Goal: Check status: Check status

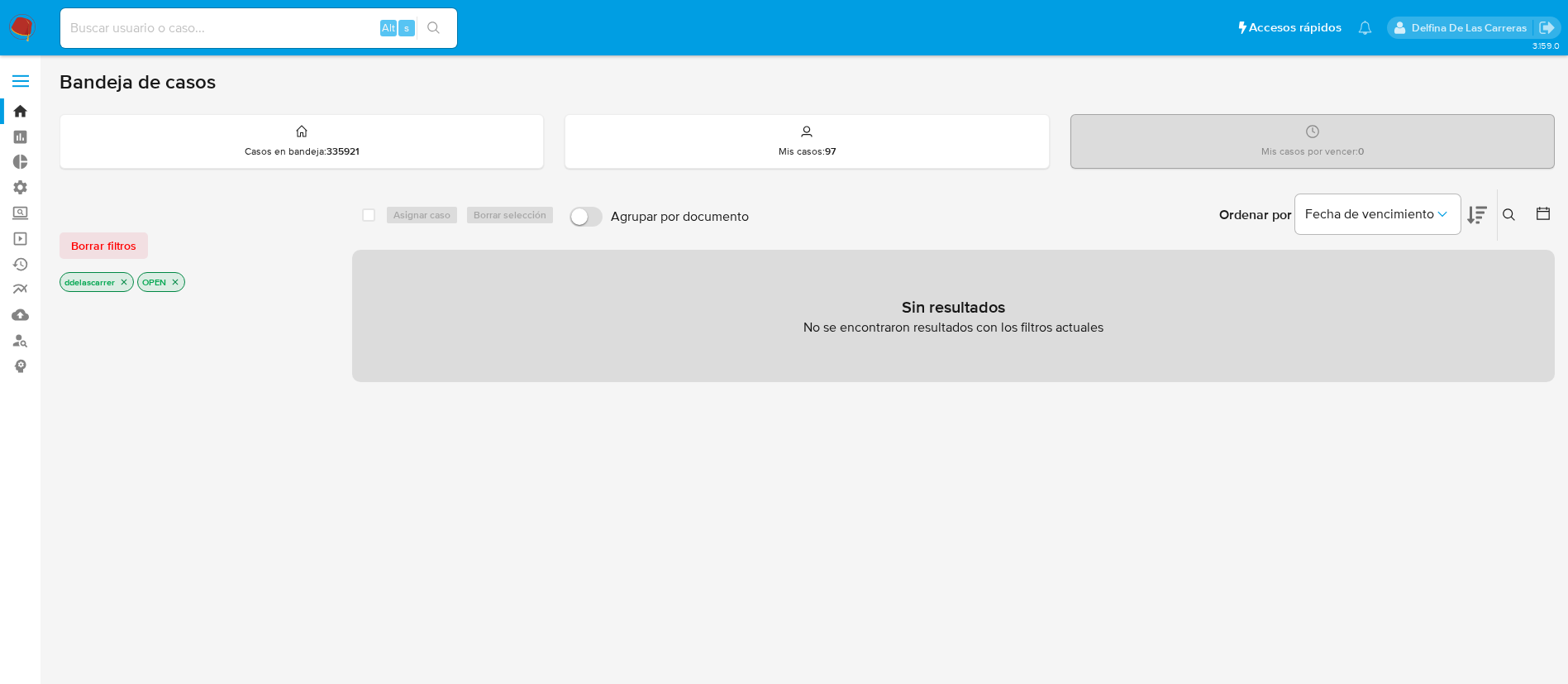
click at [138, 33] on input at bounding box center [258, 28] width 397 height 21
paste input "18524130"
type input "18524130"
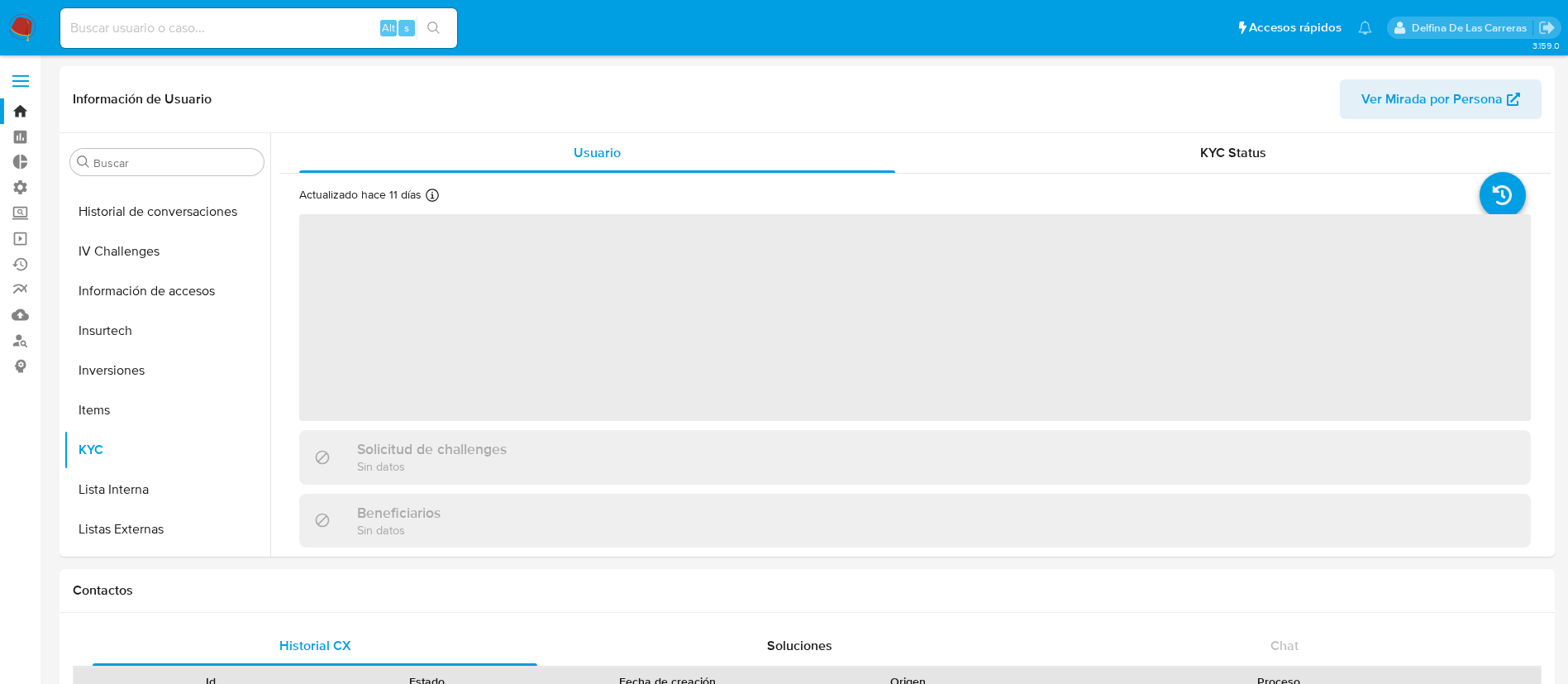
scroll to position [818, 0]
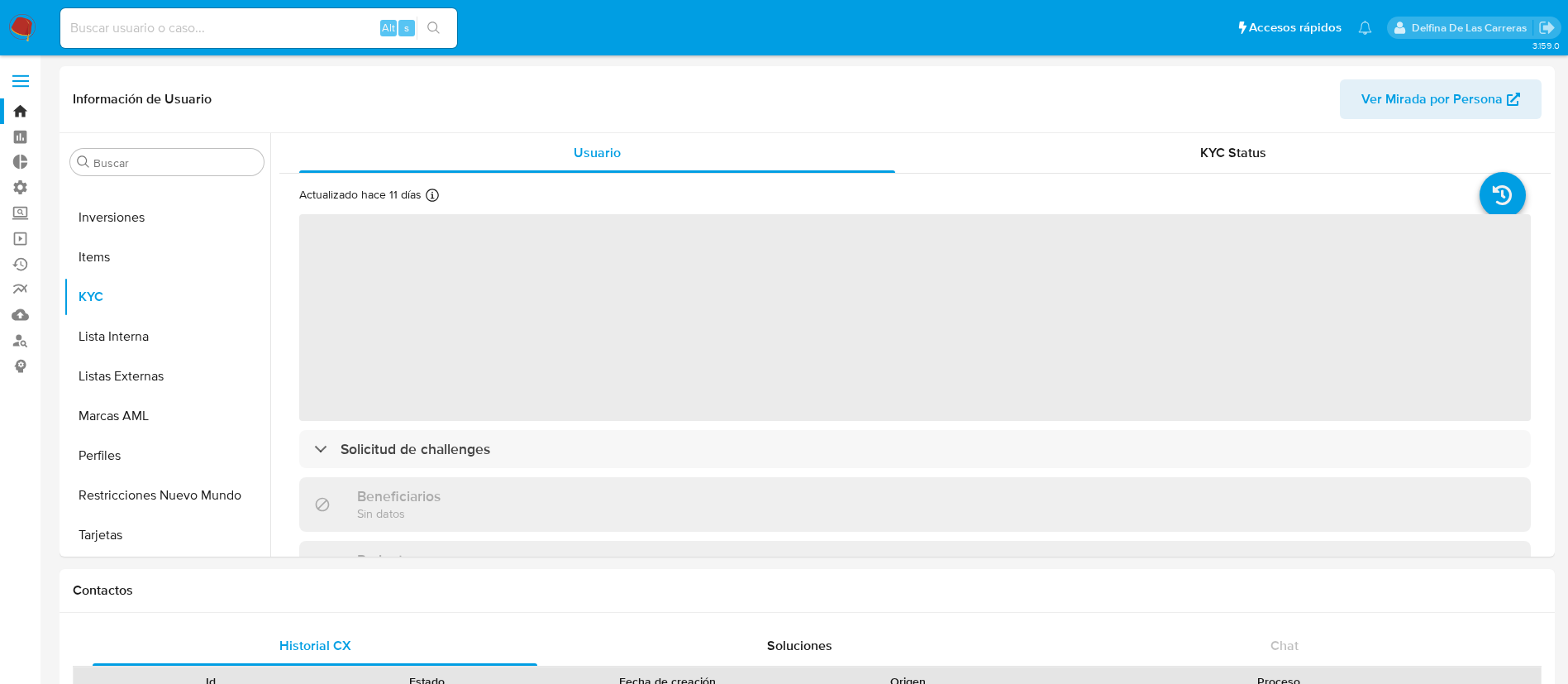
select select "10"
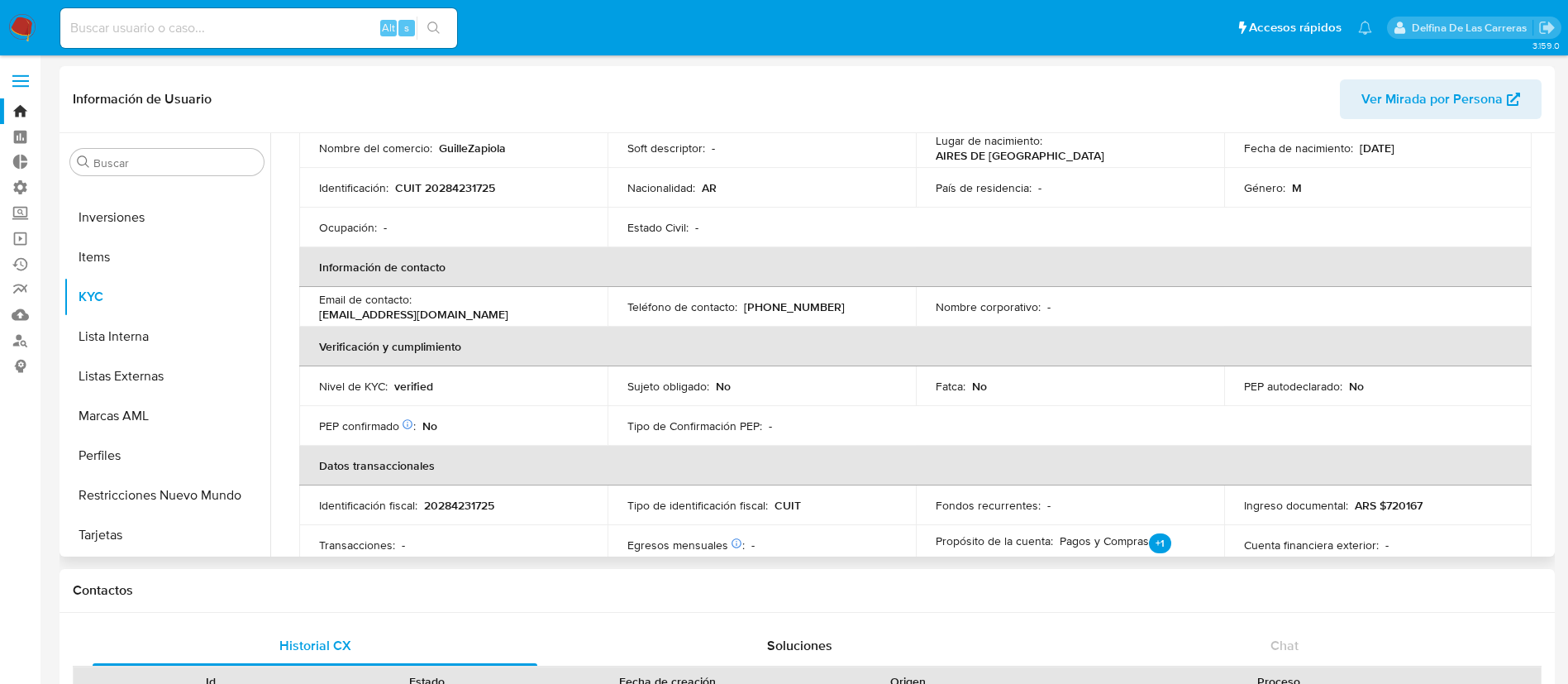
scroll to position [0, 0]
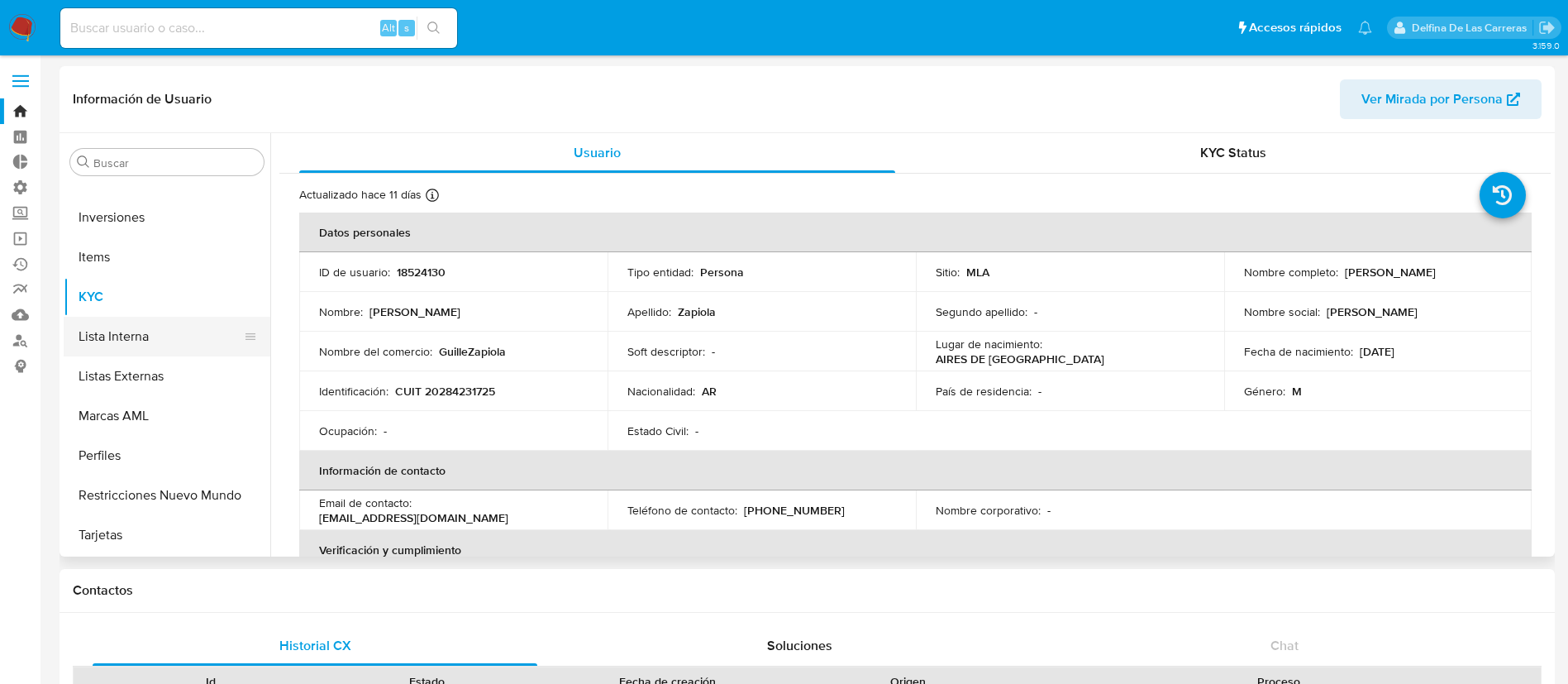
click at [133, 330] on button "Lista Interna" at bounding box center [159, 336] width 193 height 39
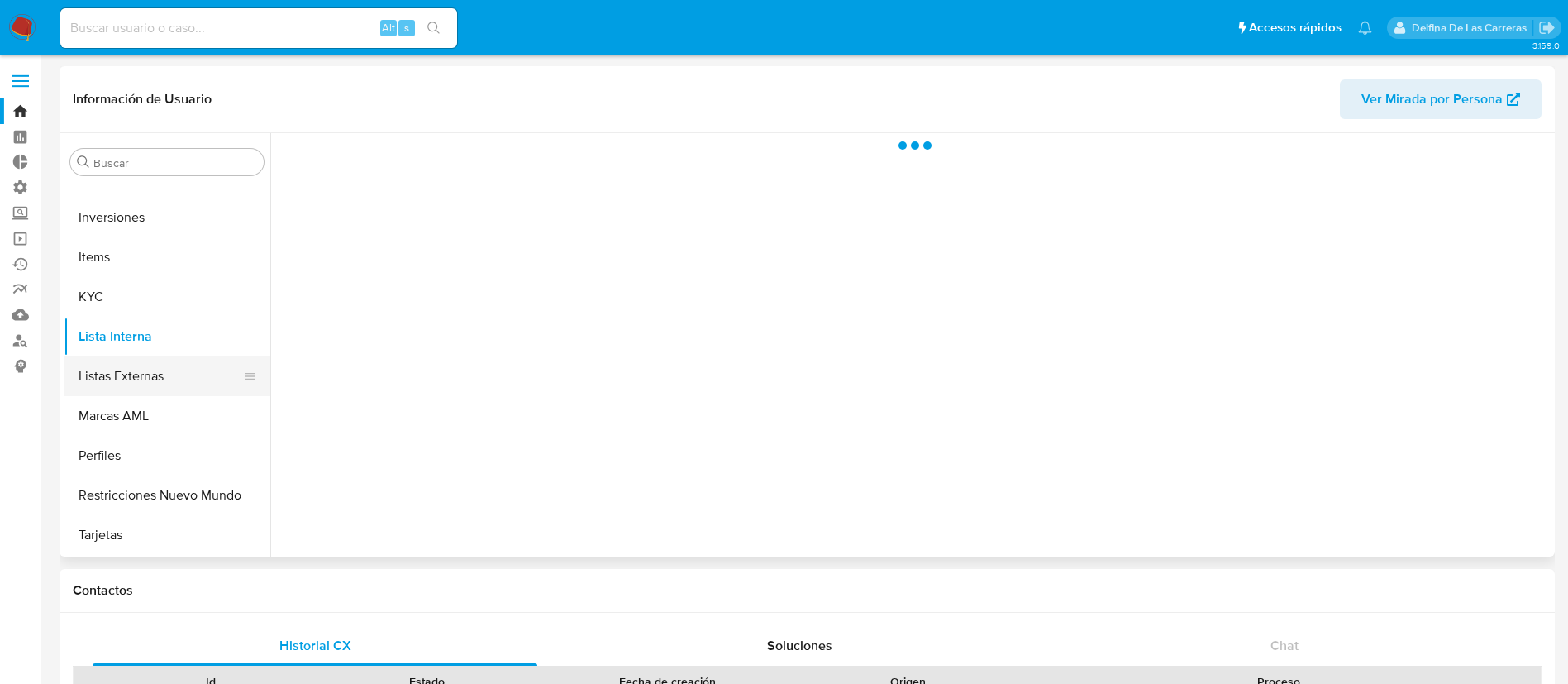
click at [116, 368] on button "Listas Externas" at bounding box center [159, 376] width 193 height 39
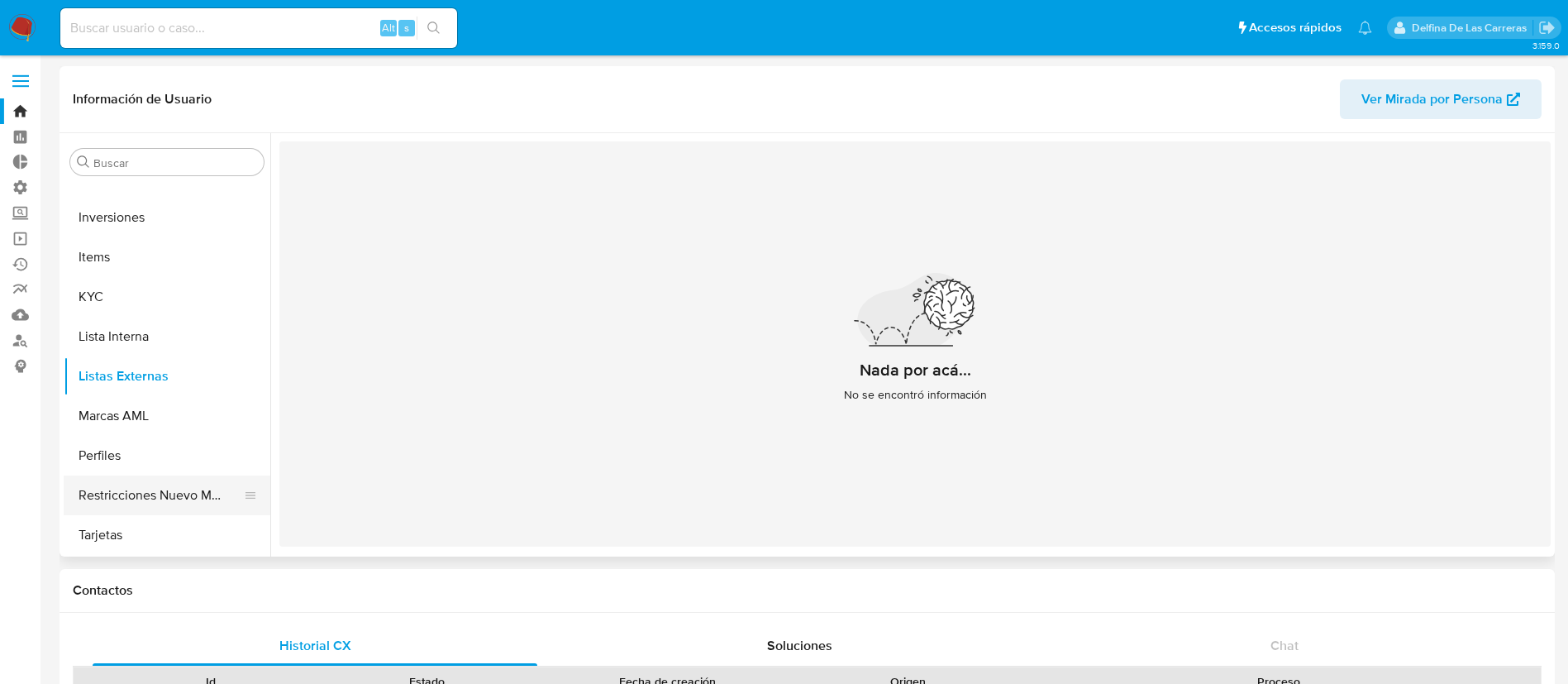
click at [178, 482] on button "Restricciones Nuevo Mundo" at bounding box center [159, 495] width 193 height 39
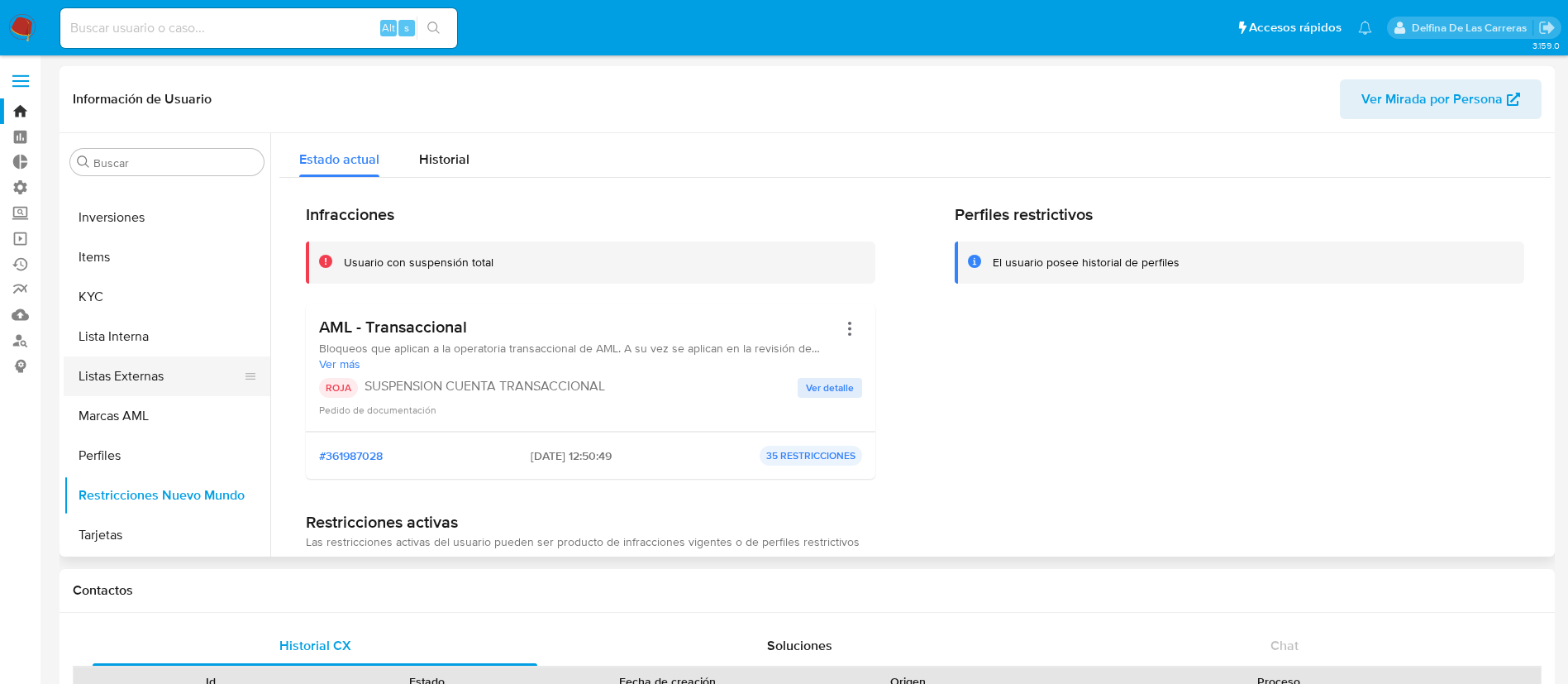
click at [142, 367] on button "Listas Externas" at bounding box center [159, 376] width 193 height 39
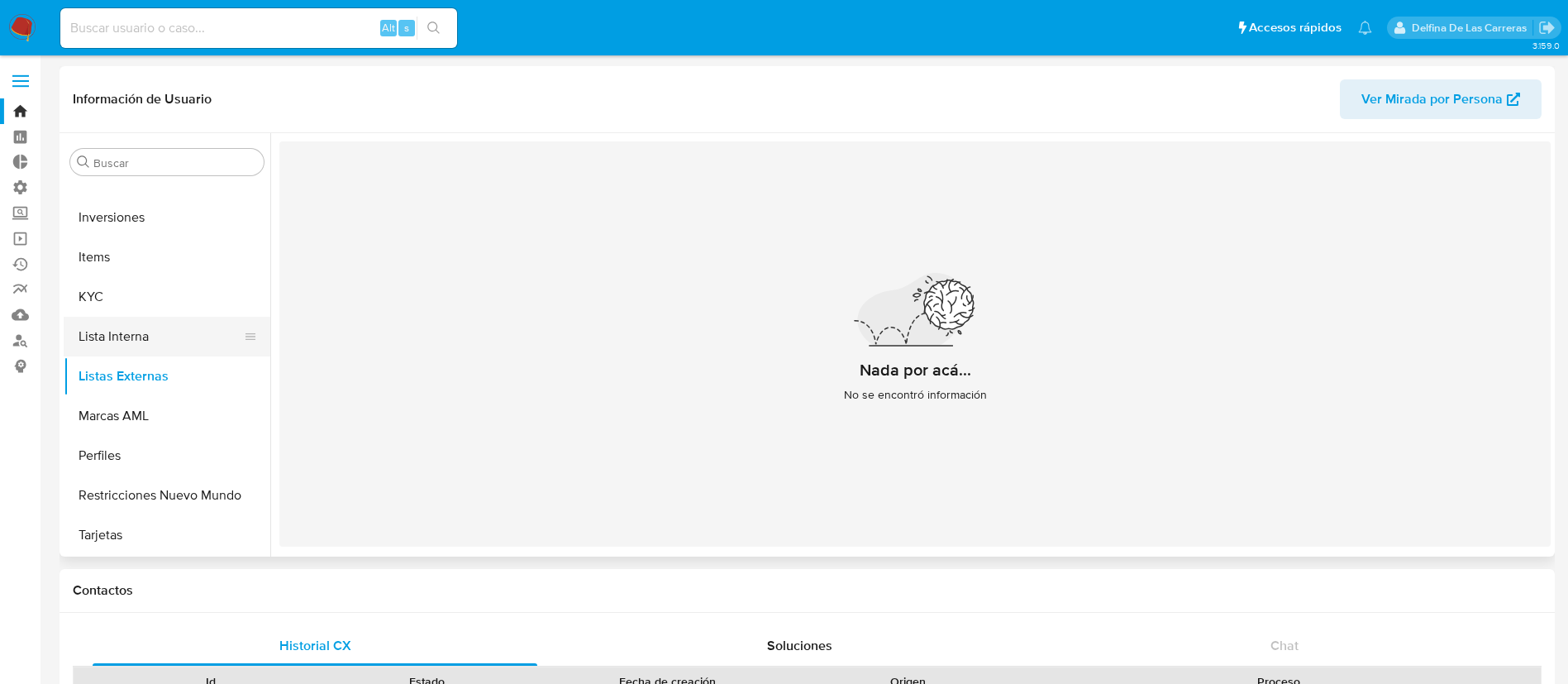
click at [114, 329] on button "Lista Interna" at bounding box center [159, 336] width 193 height 39
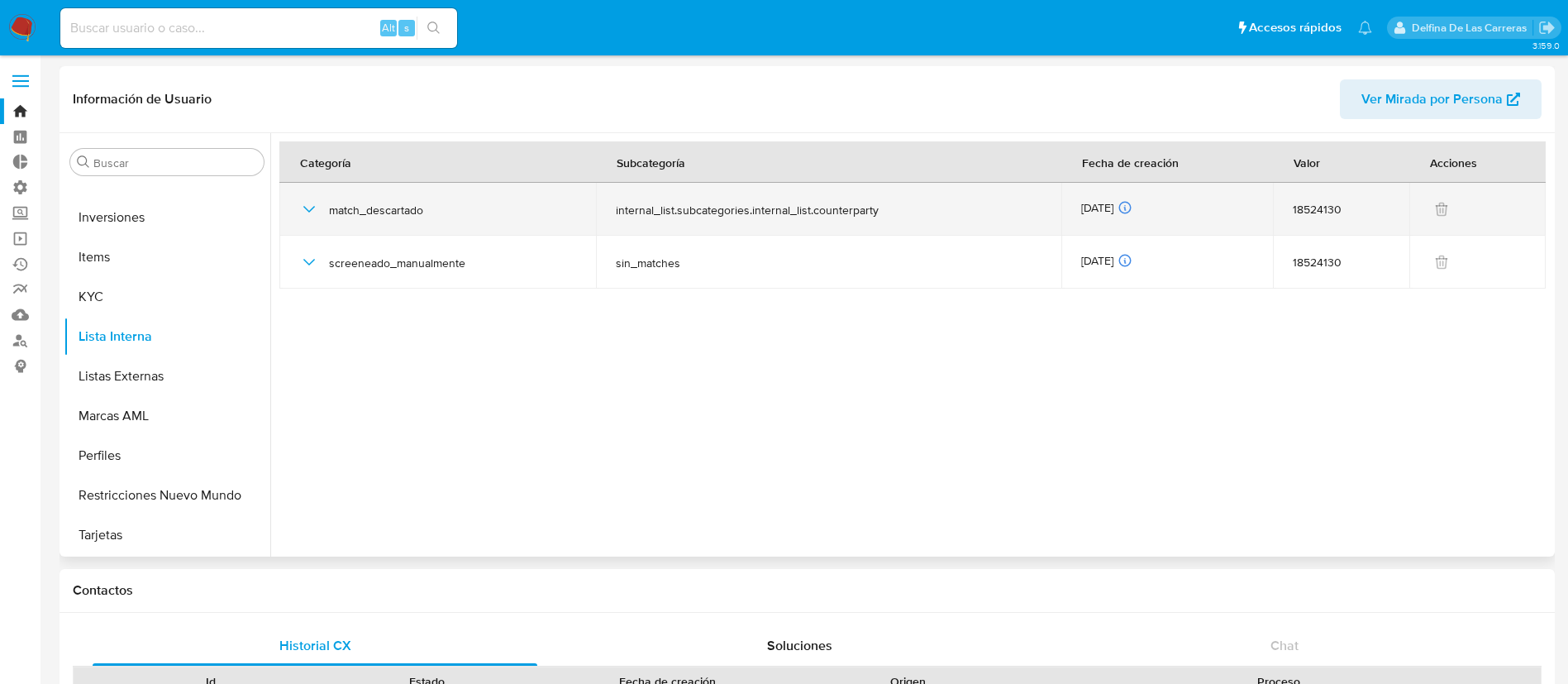
click at [305, 201] on icon "button" at bounding box center [309, 208] width 20 height 20
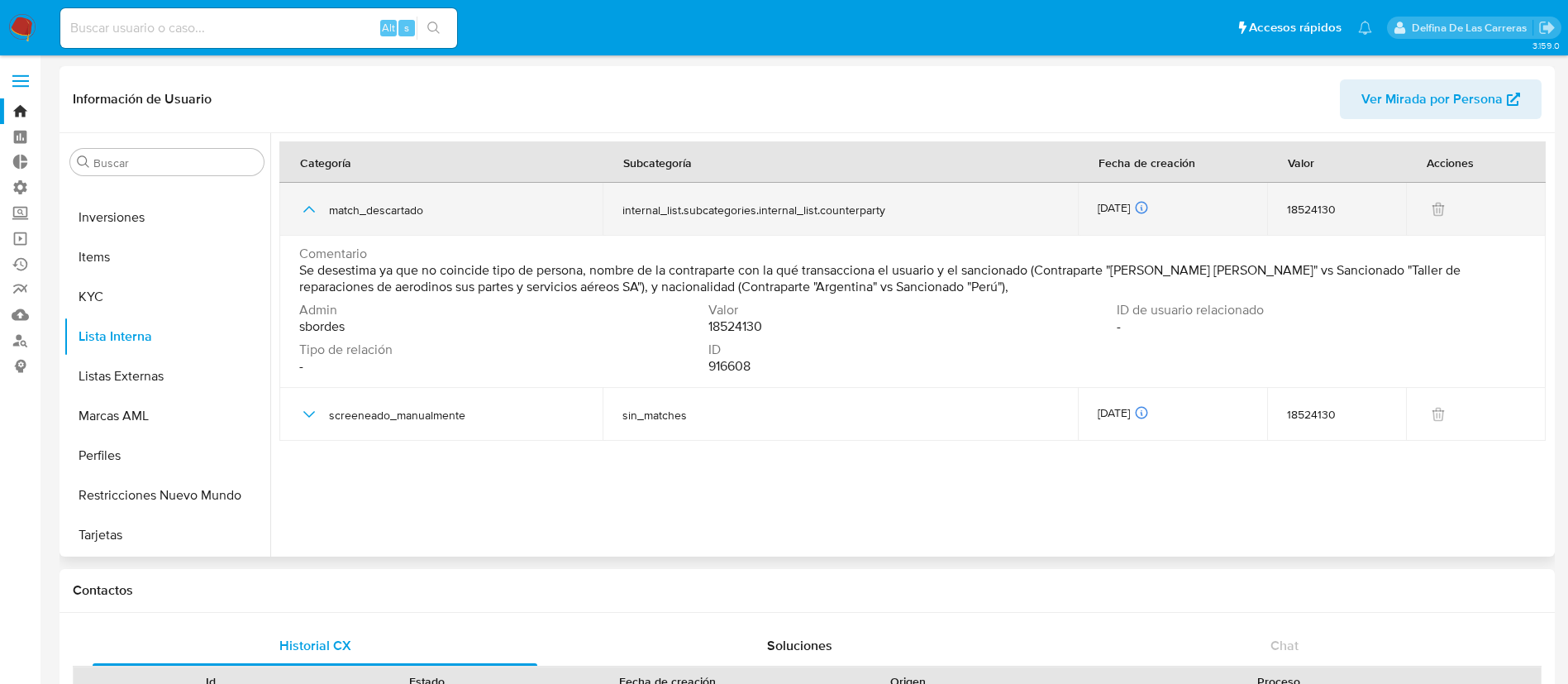
click at [303, 209] on icon "button" at bounding box center [309, 208] width 20 height 20
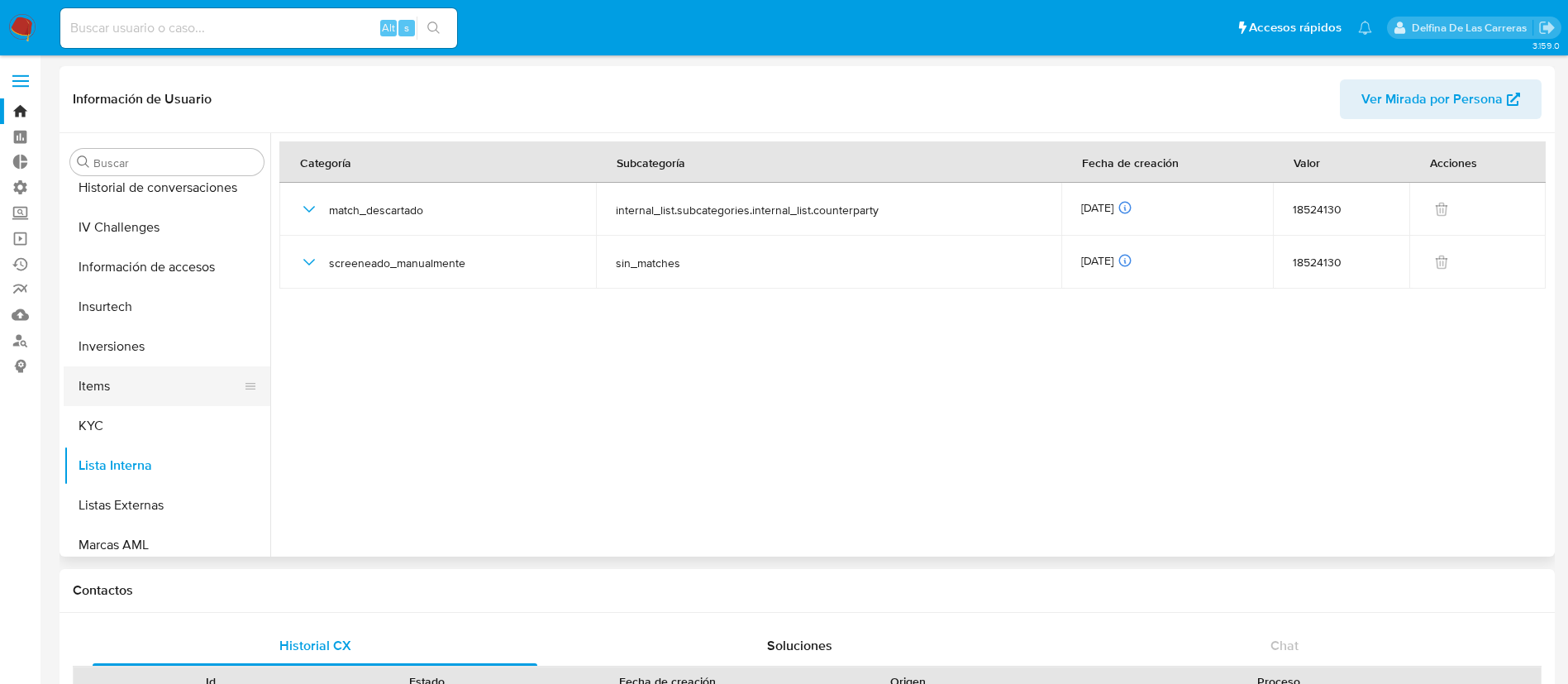
scroll to position [570, 0]
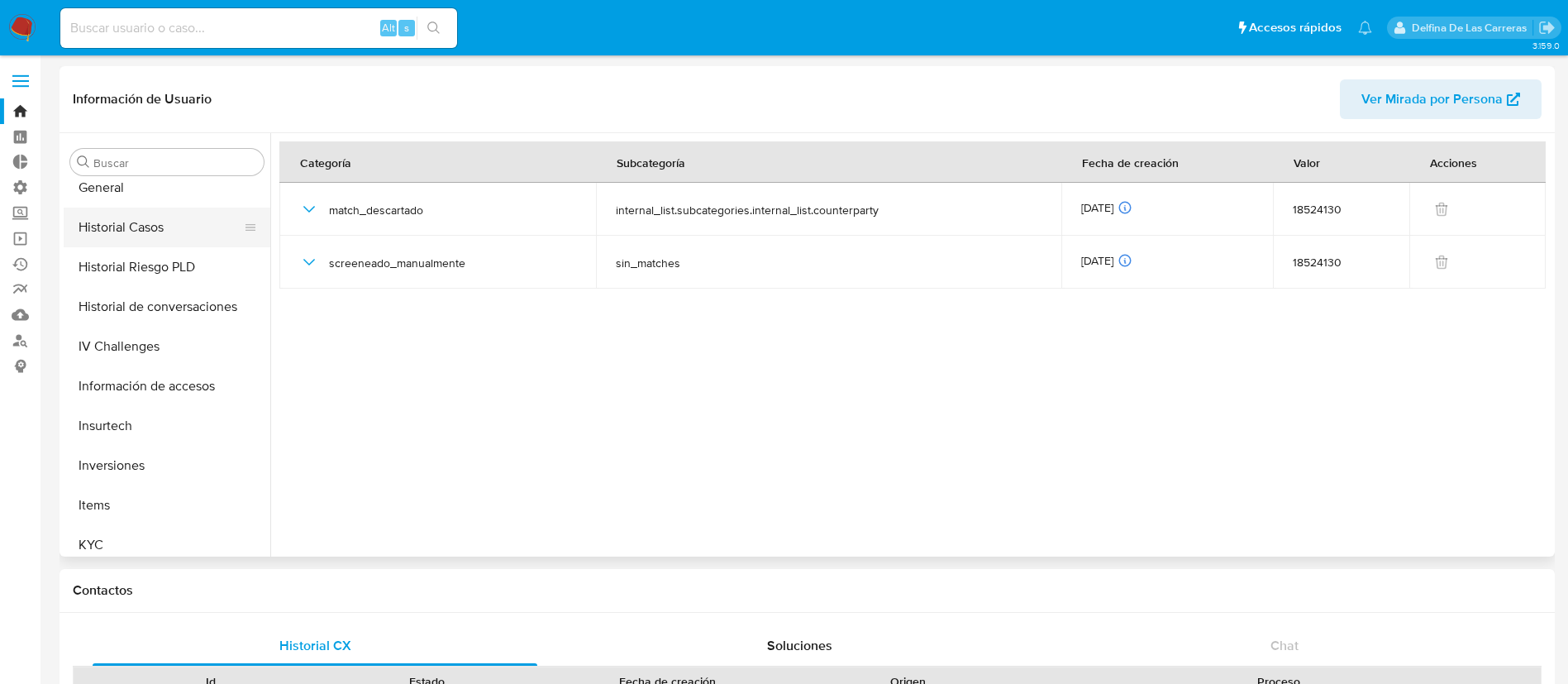
click at [127, 234] on button "Historial Casos" at bounding box center [159, 227] width 193 height 39
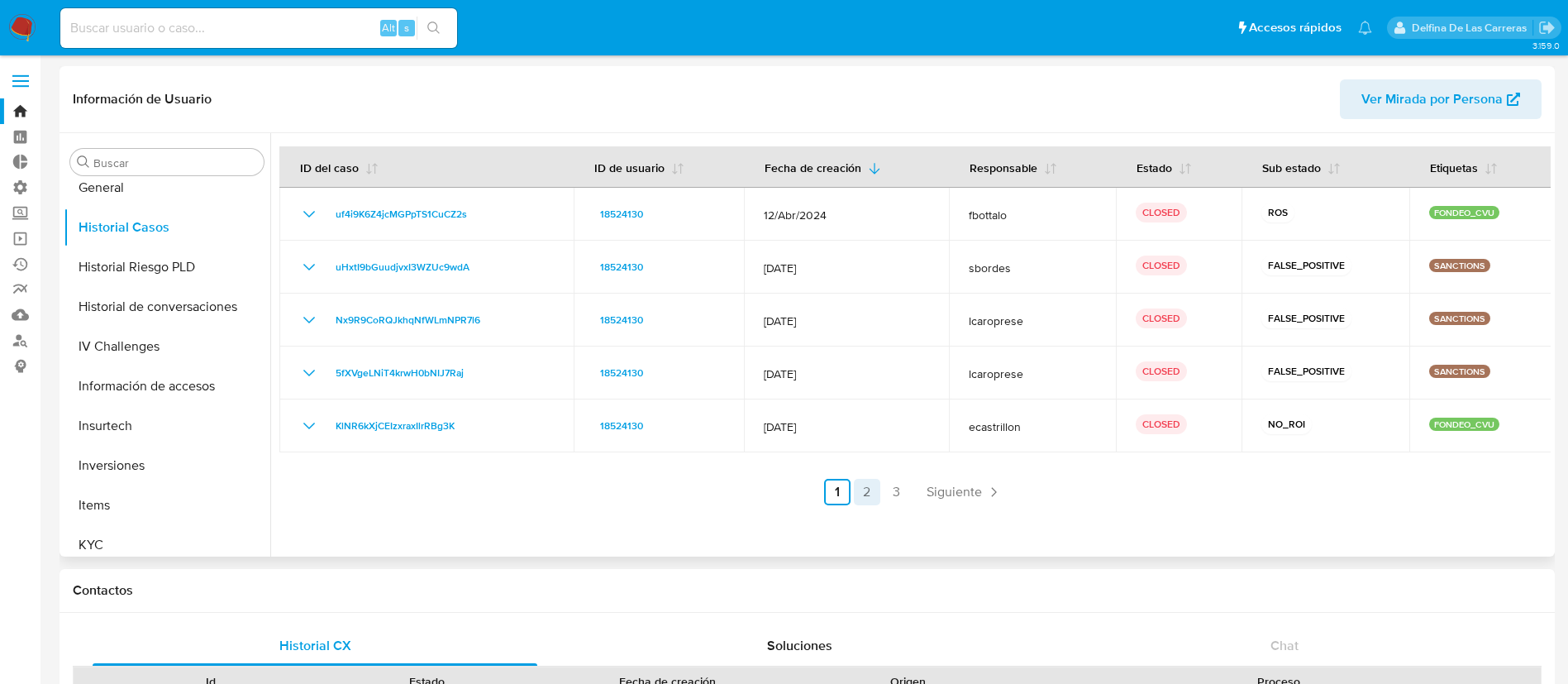
click at [863, 497] on link "2" at bounding box center [867, 492] width 27 height 27
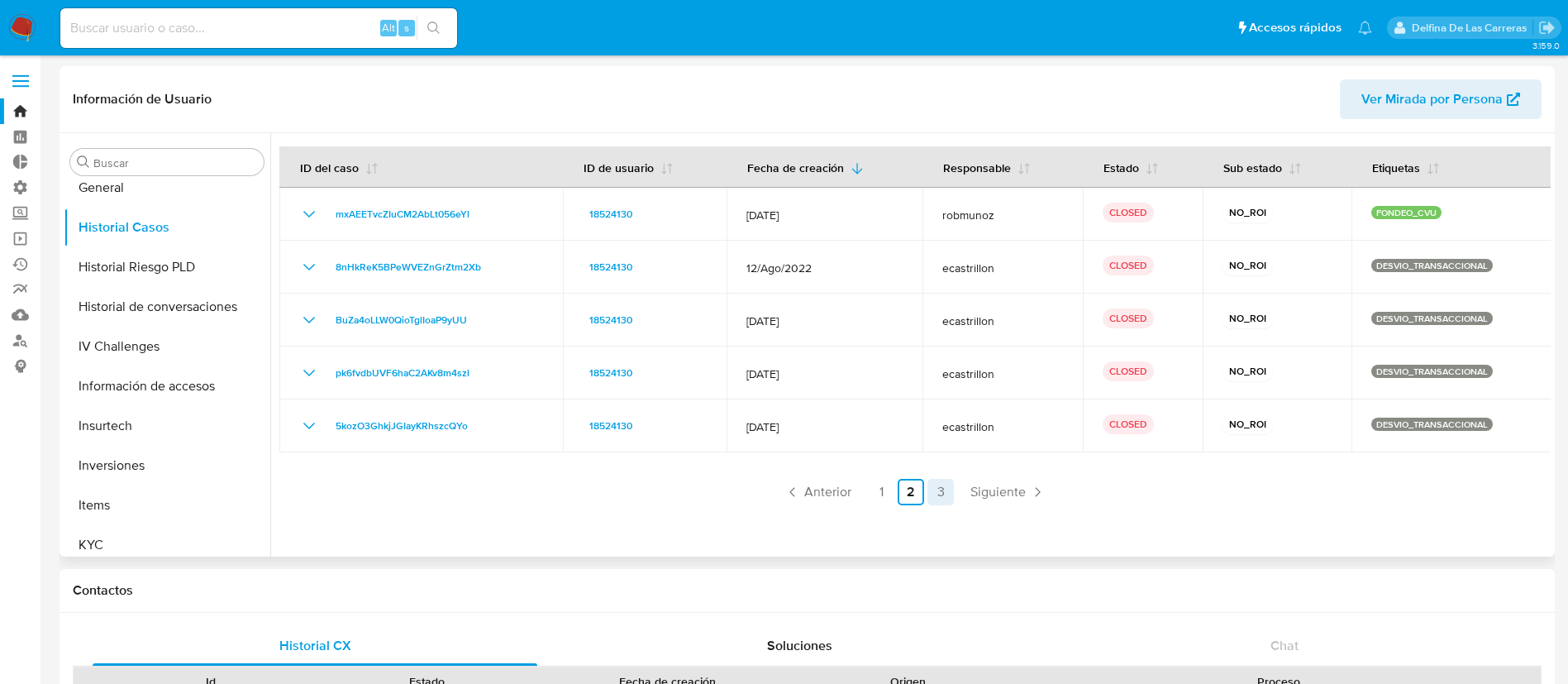
click at [933, 485] on link "3" at bounding box center [941, 492] width 27 height 27
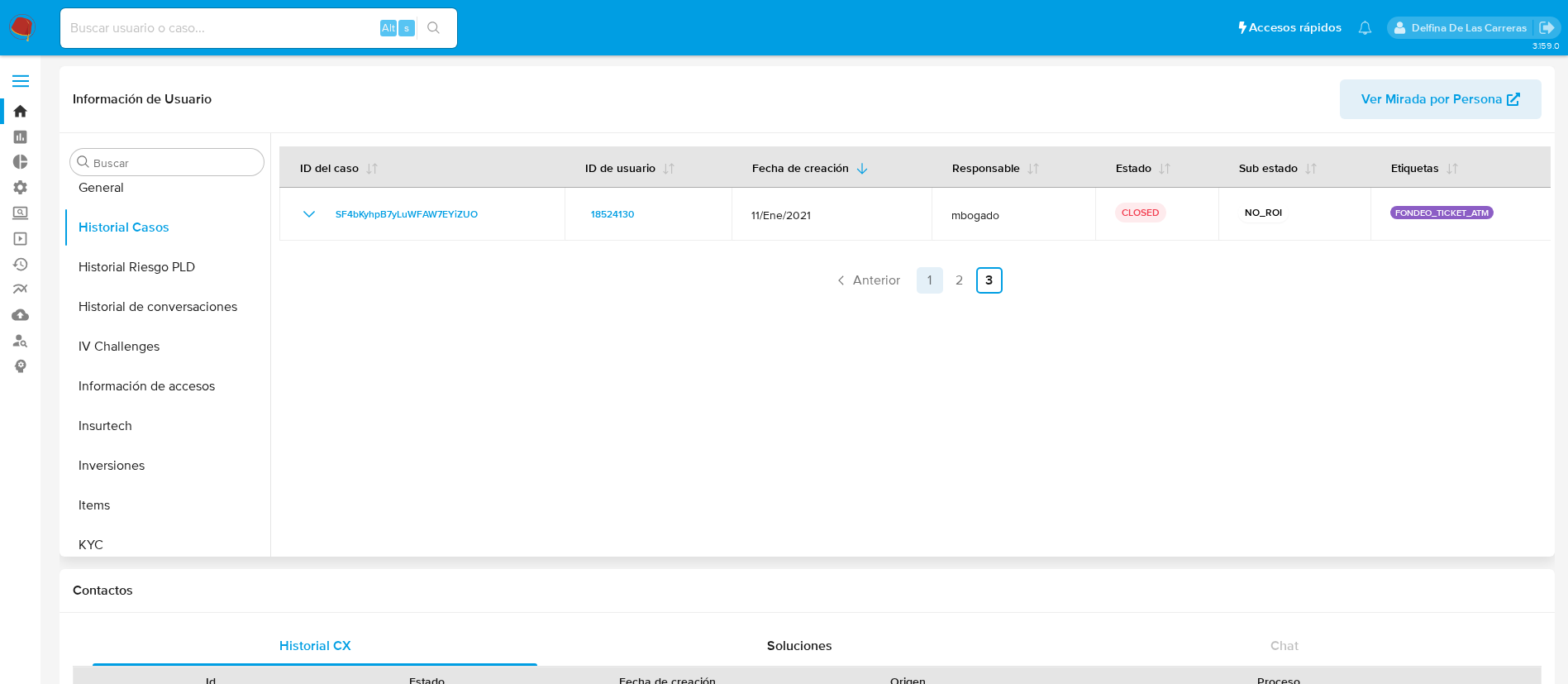
click at [921, 272] on link "1" at bounding box center [929, 281] width 27 height 27
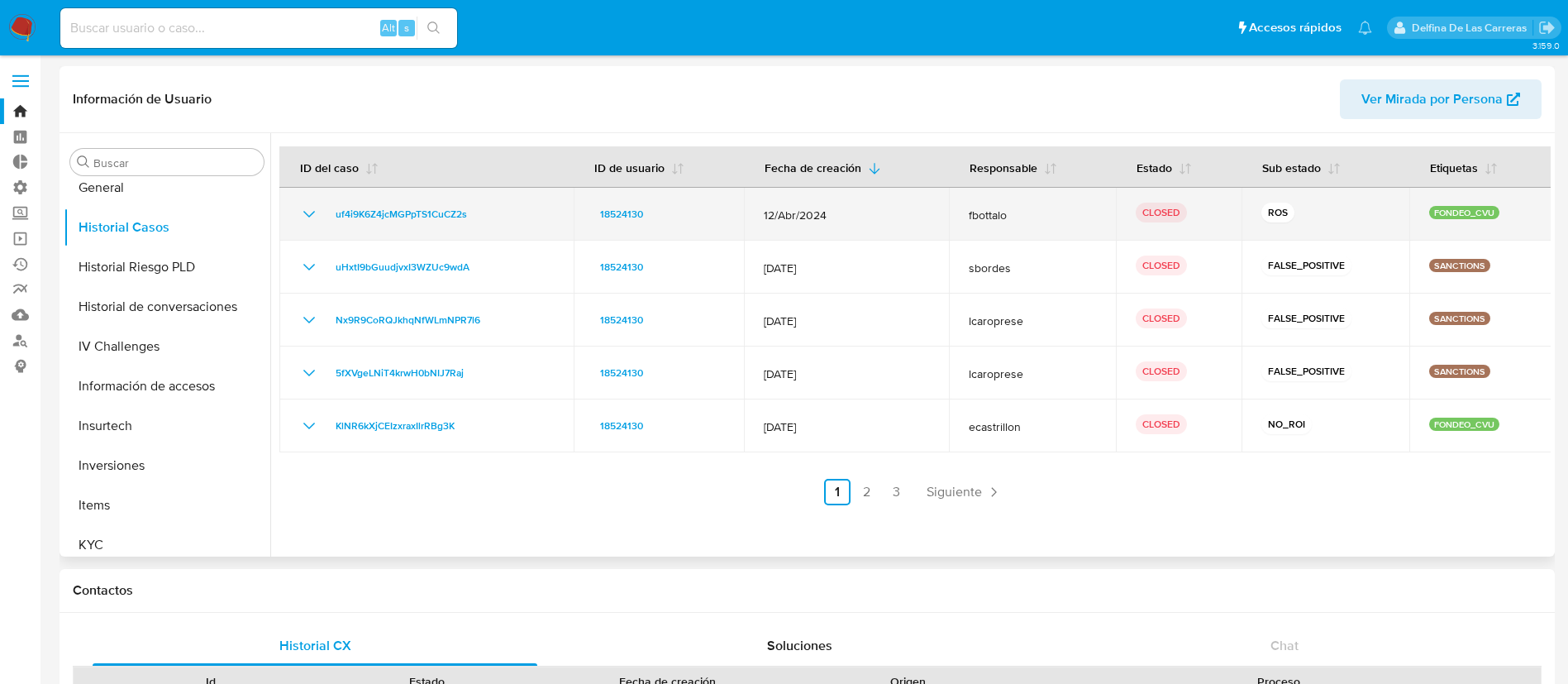
drag, startPoint x: 843, startPoint y: 214, endPoint x: 748, endPoint y: 198, distance: 96.3
click at [748, 198] on td "12/Abr/2024" at bounding box center [846, 213] width 205 height 53
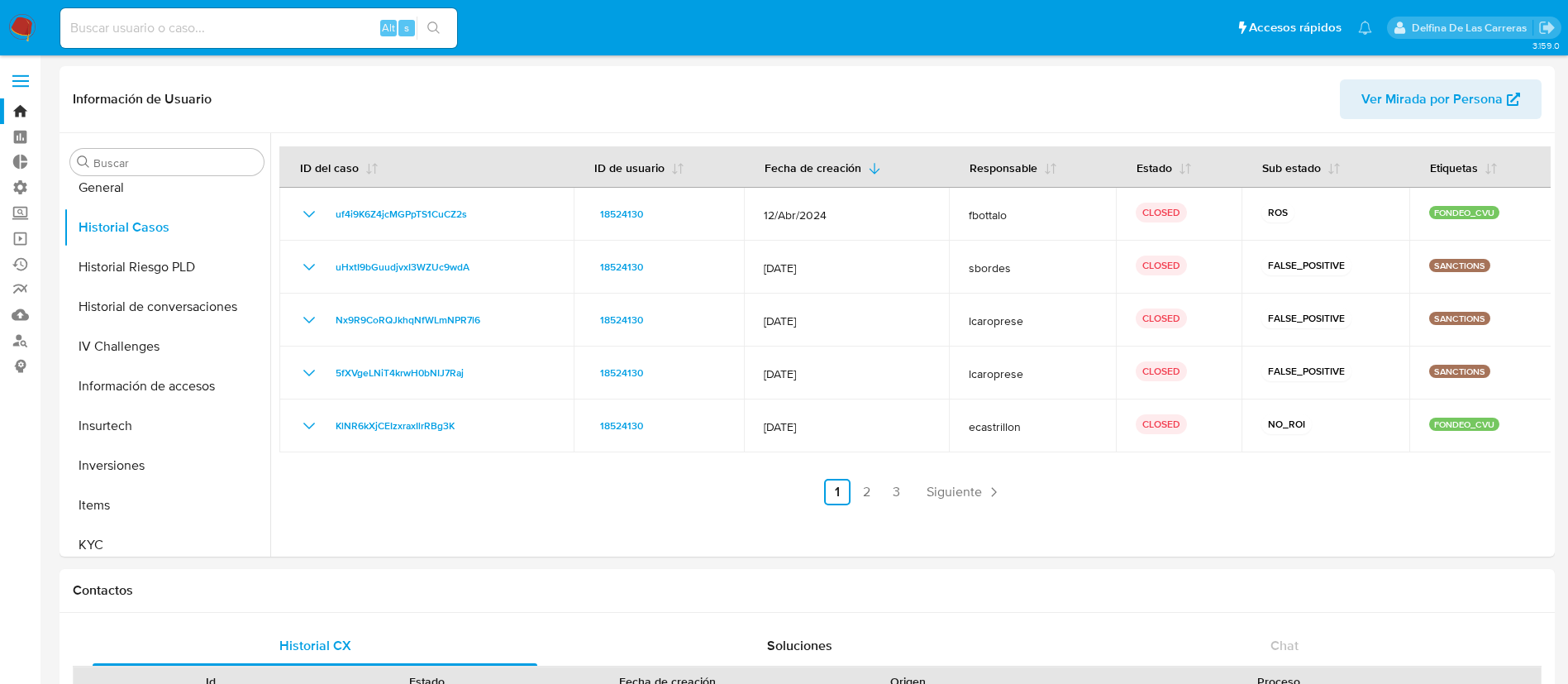
click at [247, 30] on input at bounding box center [258, 28] width 397 height 21
paste input "1035117601"
type input "1035117601"
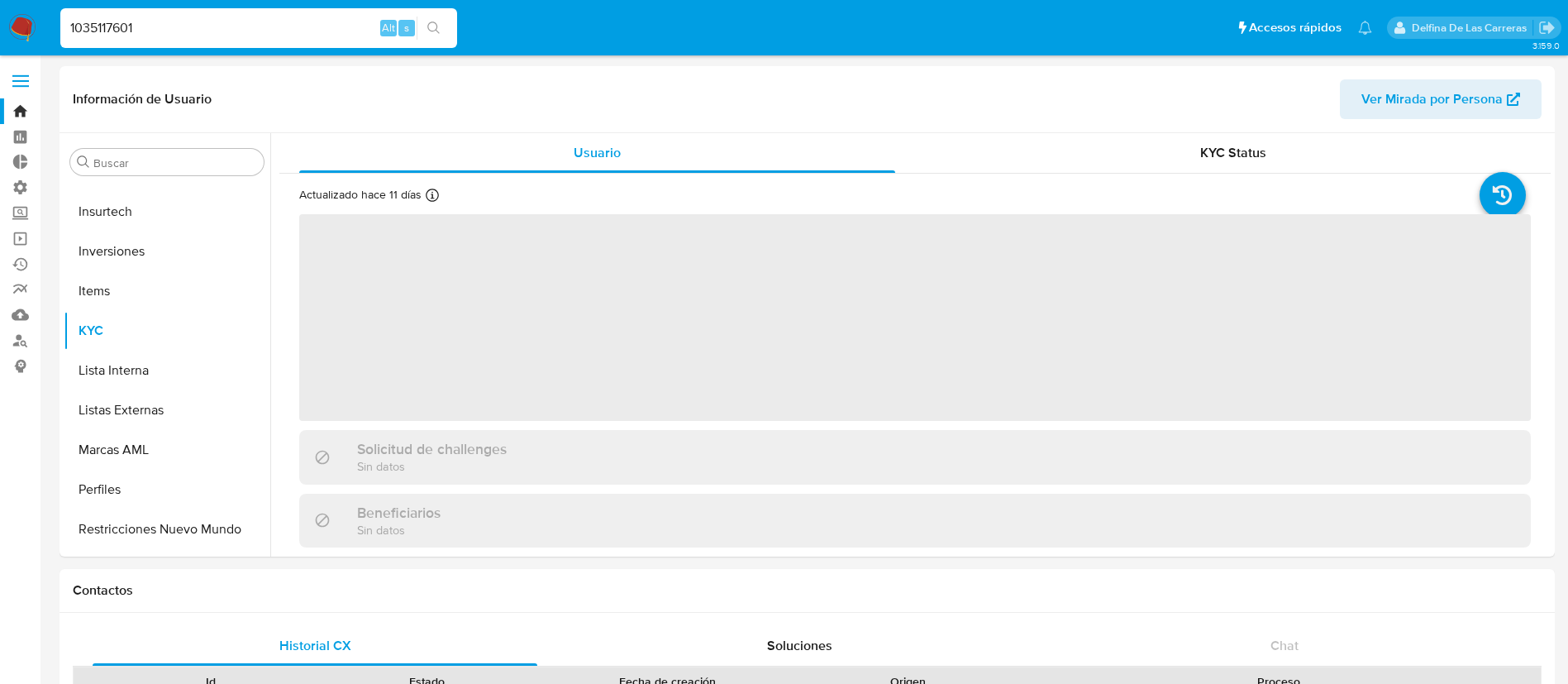
scroll to position [778, 0]
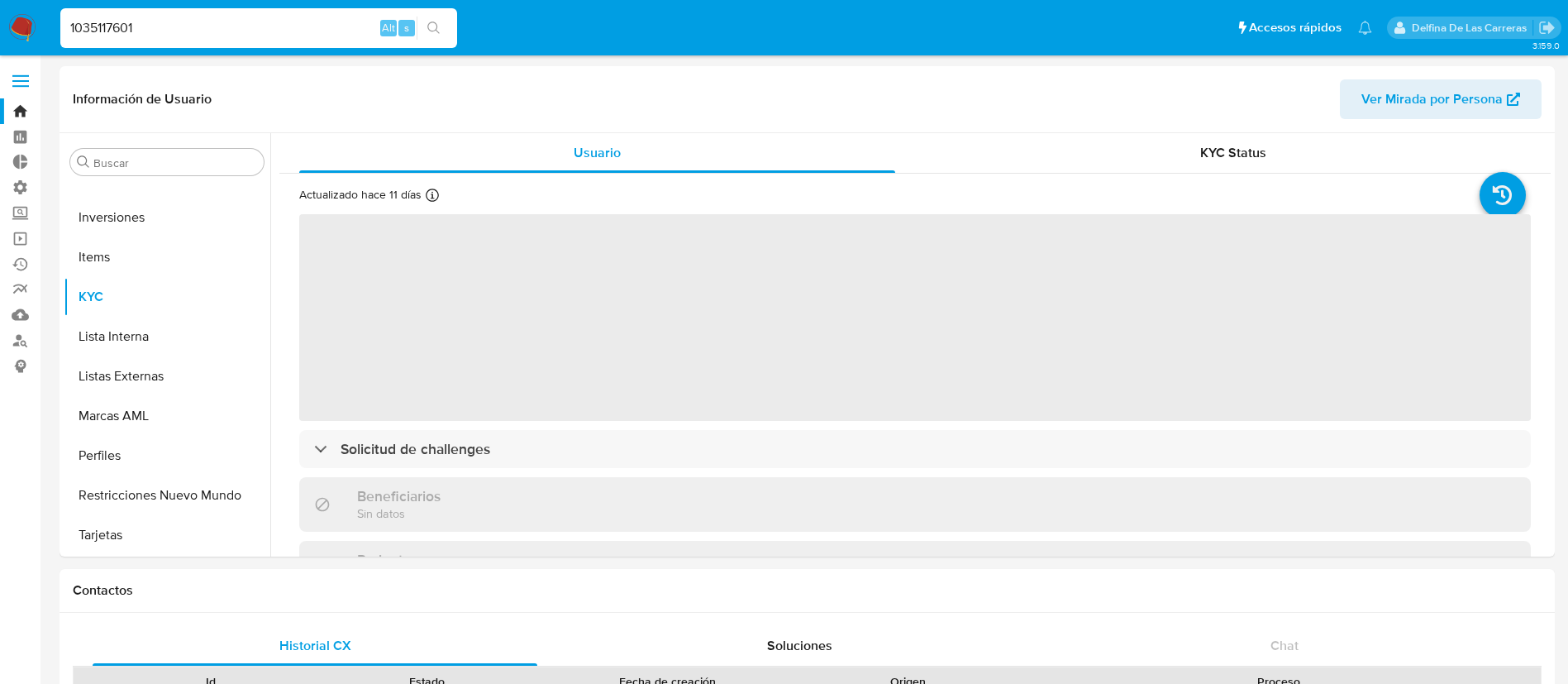
select select "10"
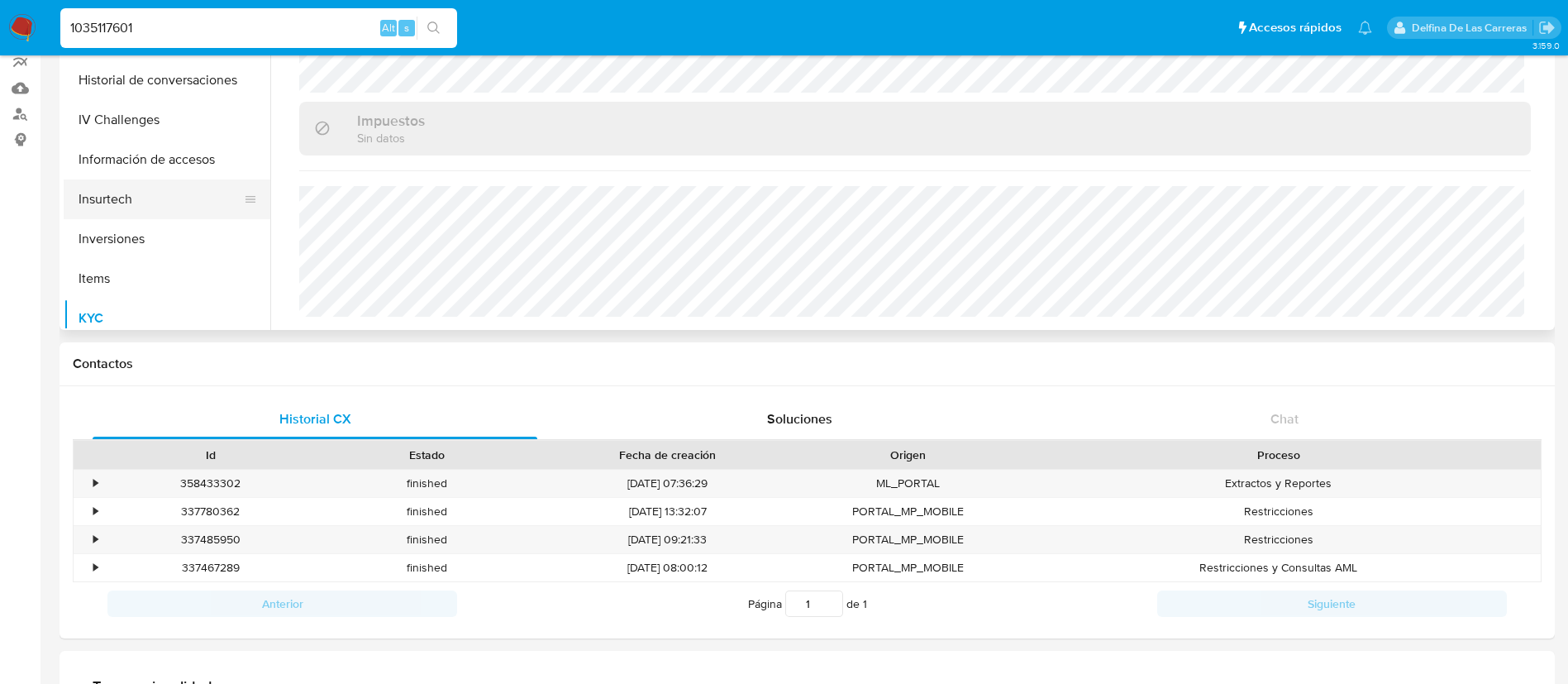
scroll to position [124, 0]
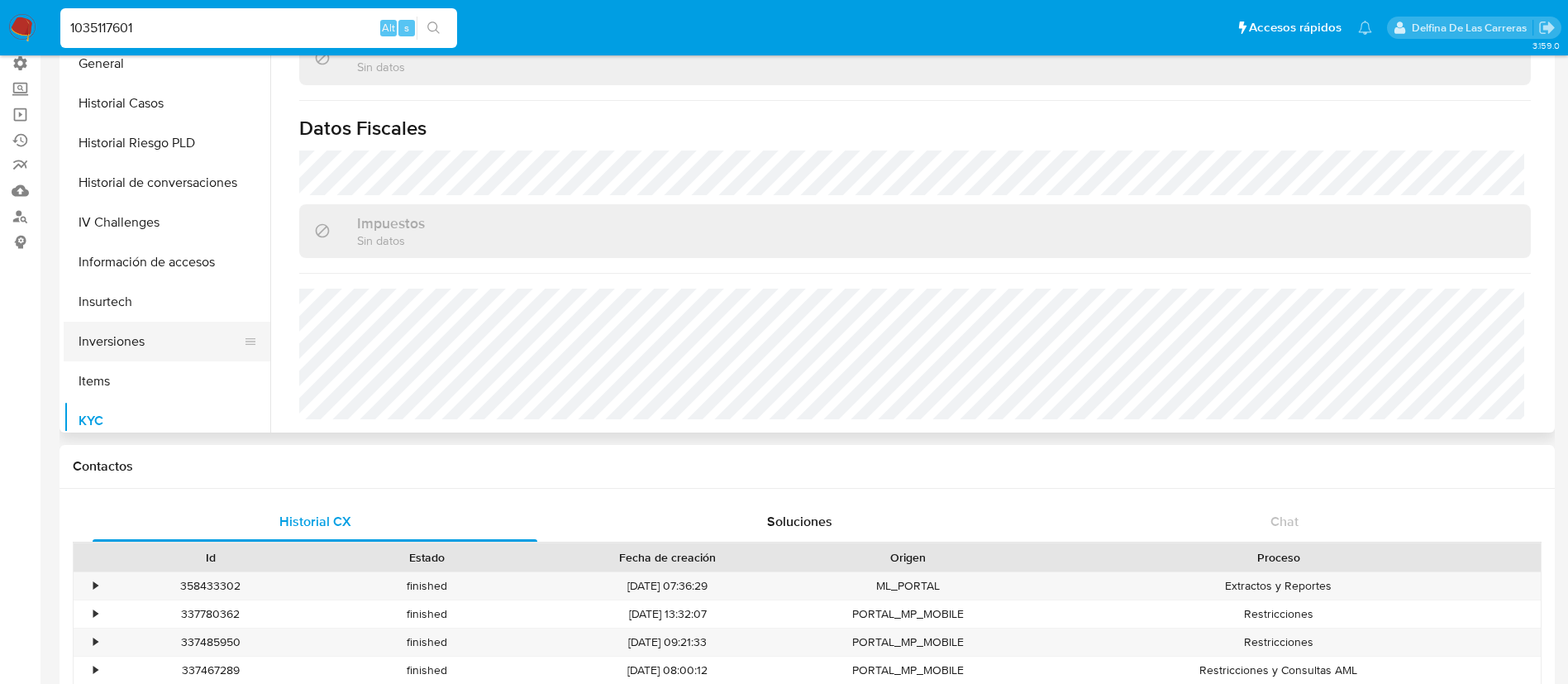
click at [141, 335] on button "Inversiones" at bounding box center [159, 341] width 193 height 39
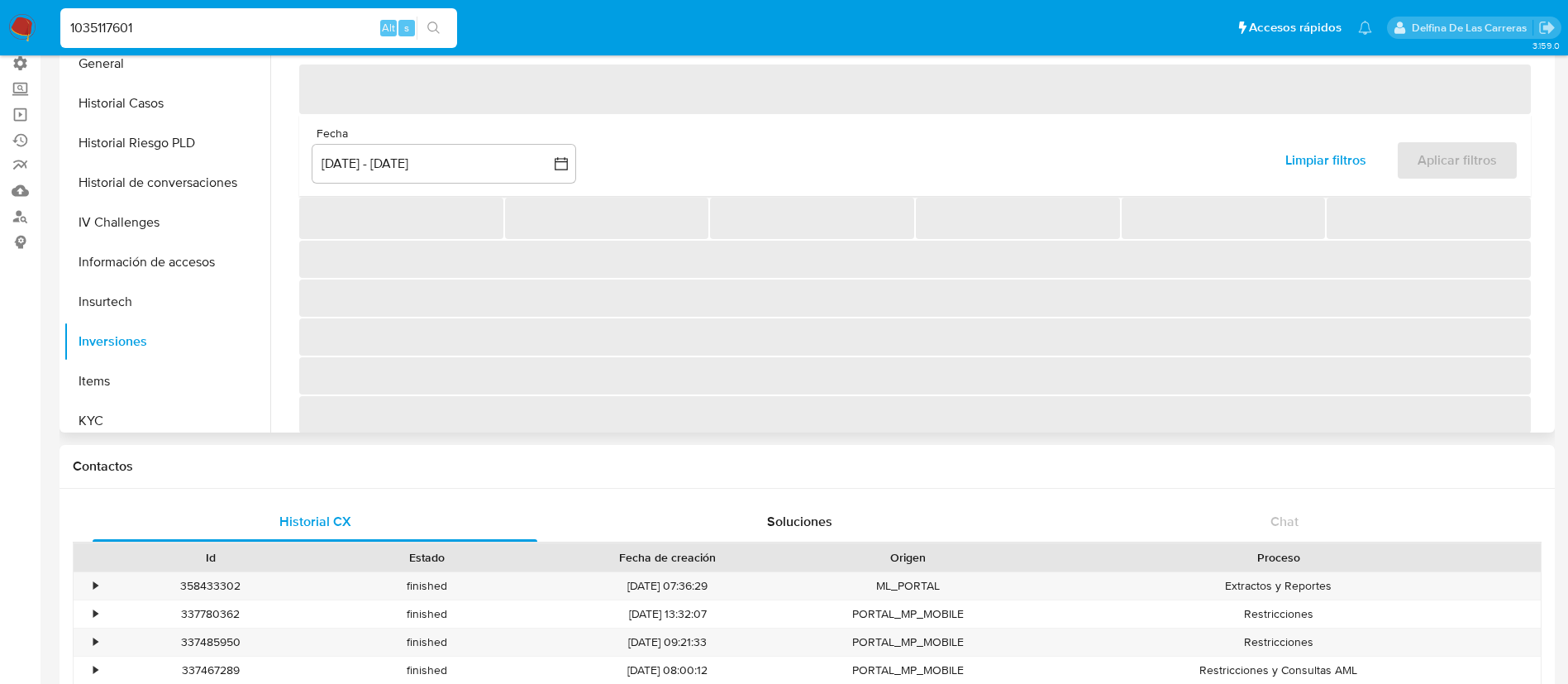
scroll to position [0, 0]
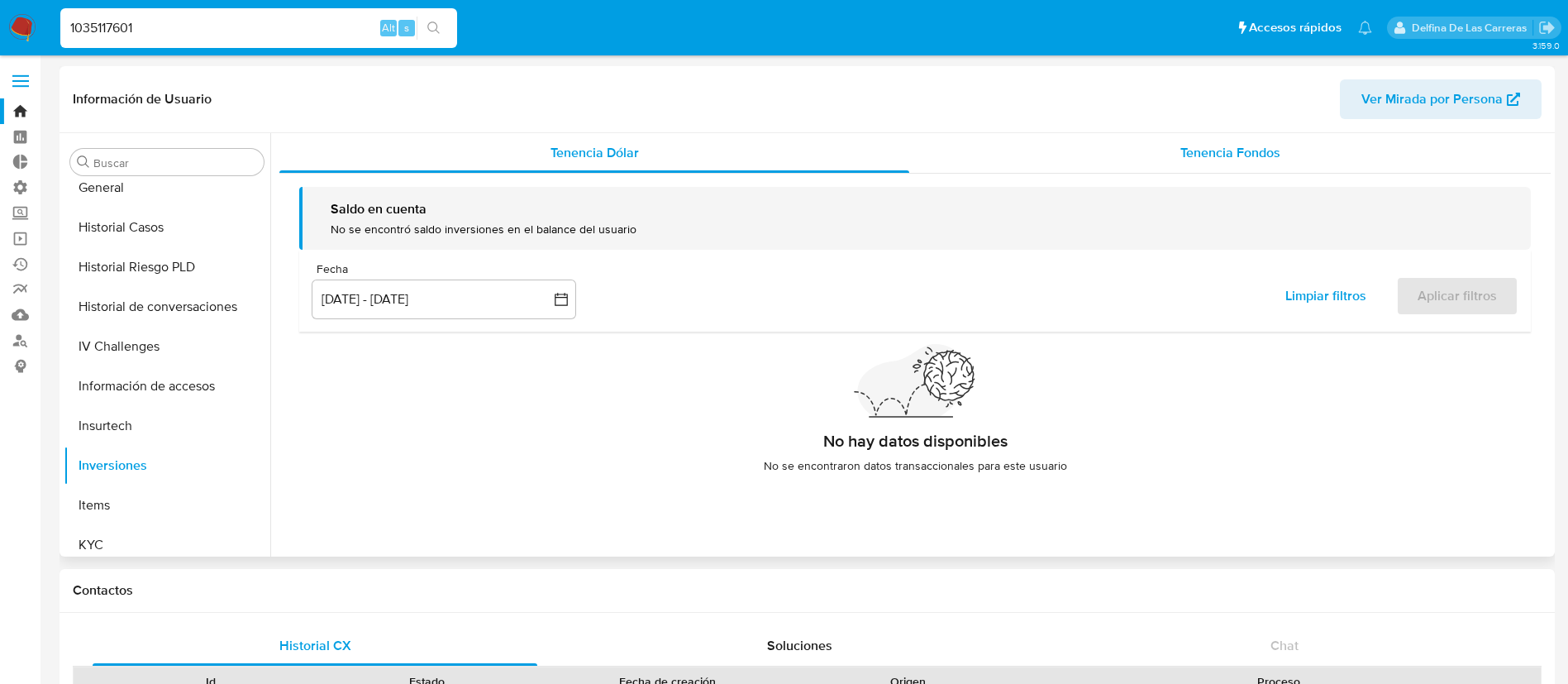
click at [1218, 146] on span "Tenencia Fondos" at bounding box center [1230, 153] width 100 height 19
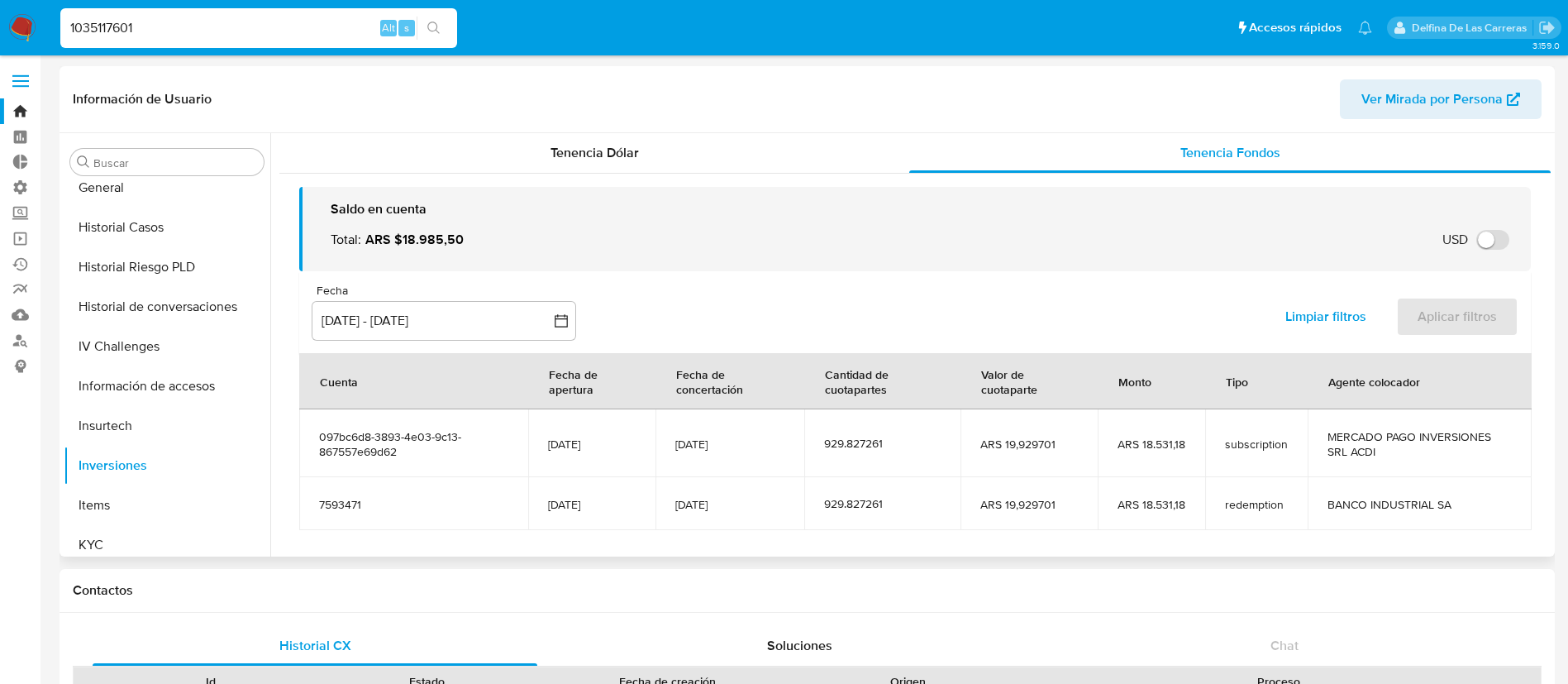
drag, startPoint x: 472, startPoint y: 246, endPoint x: 401, endPoint y: 237, distance: 71.6
click at [401, 237] on div "Total : ARS $18.985,50" at bounding box center [403, 239] width 146 height 18
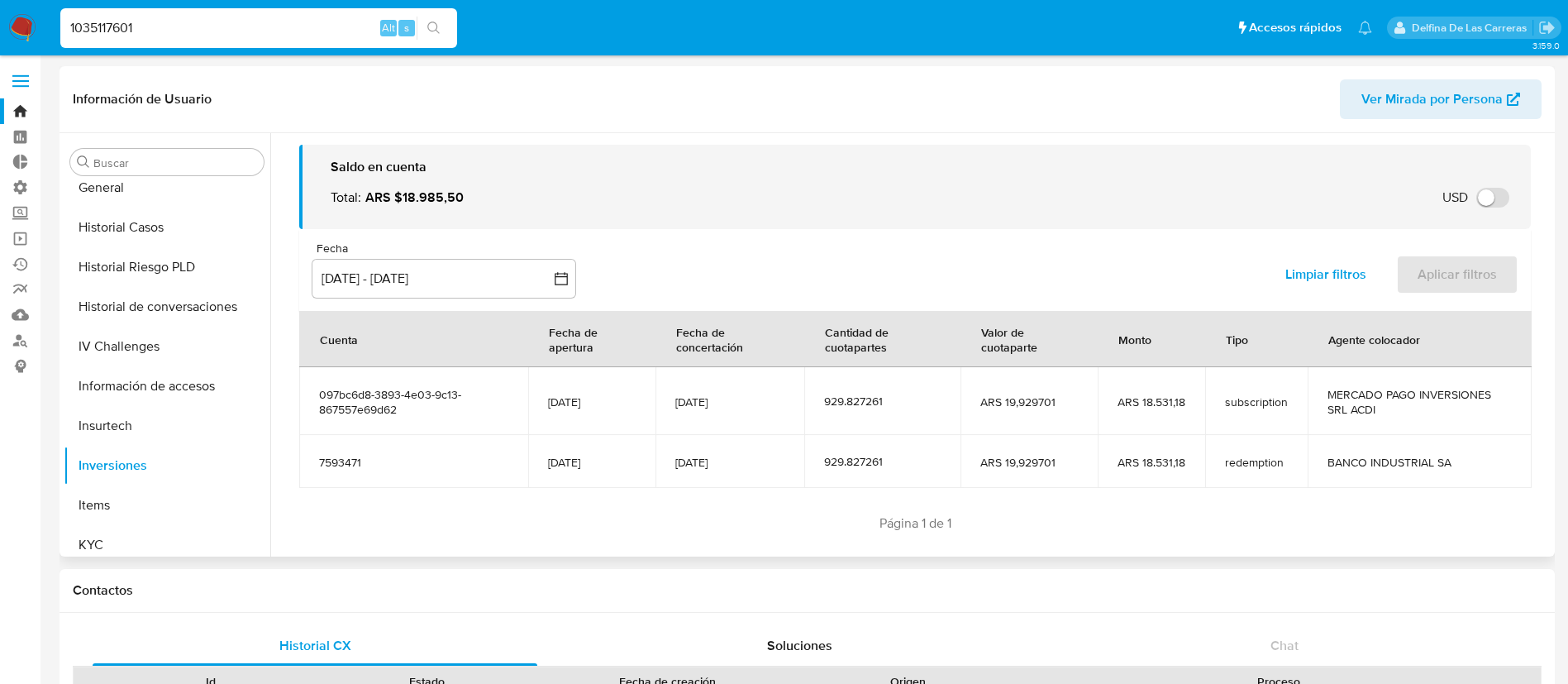
scroll to position [65, 0]
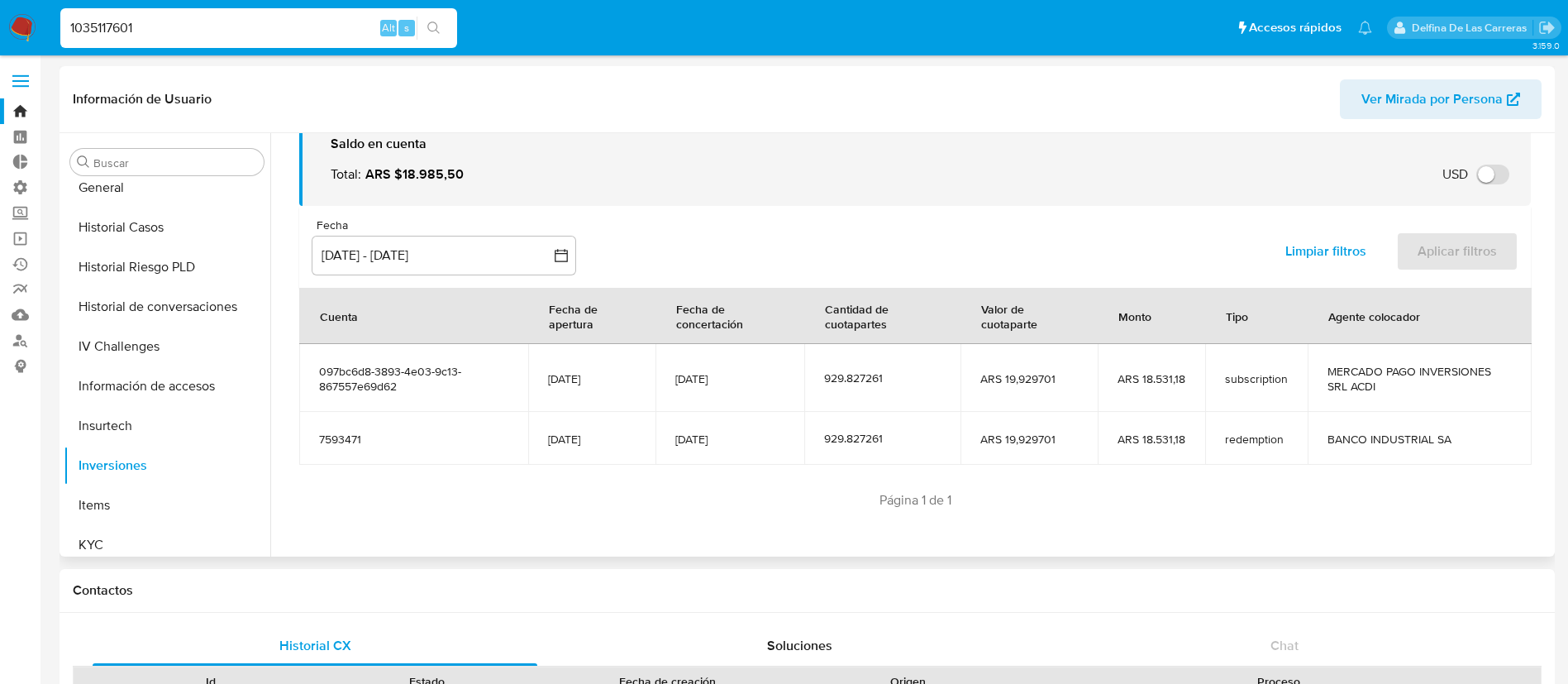
drag, startPoint x: 749, startPoint y: 390, endPoint x: 657, endPoint y: 374, distance: 93.4
click at [657, 374] on td "[DATE]" at bounding box center [730, 378] width 150 height 68
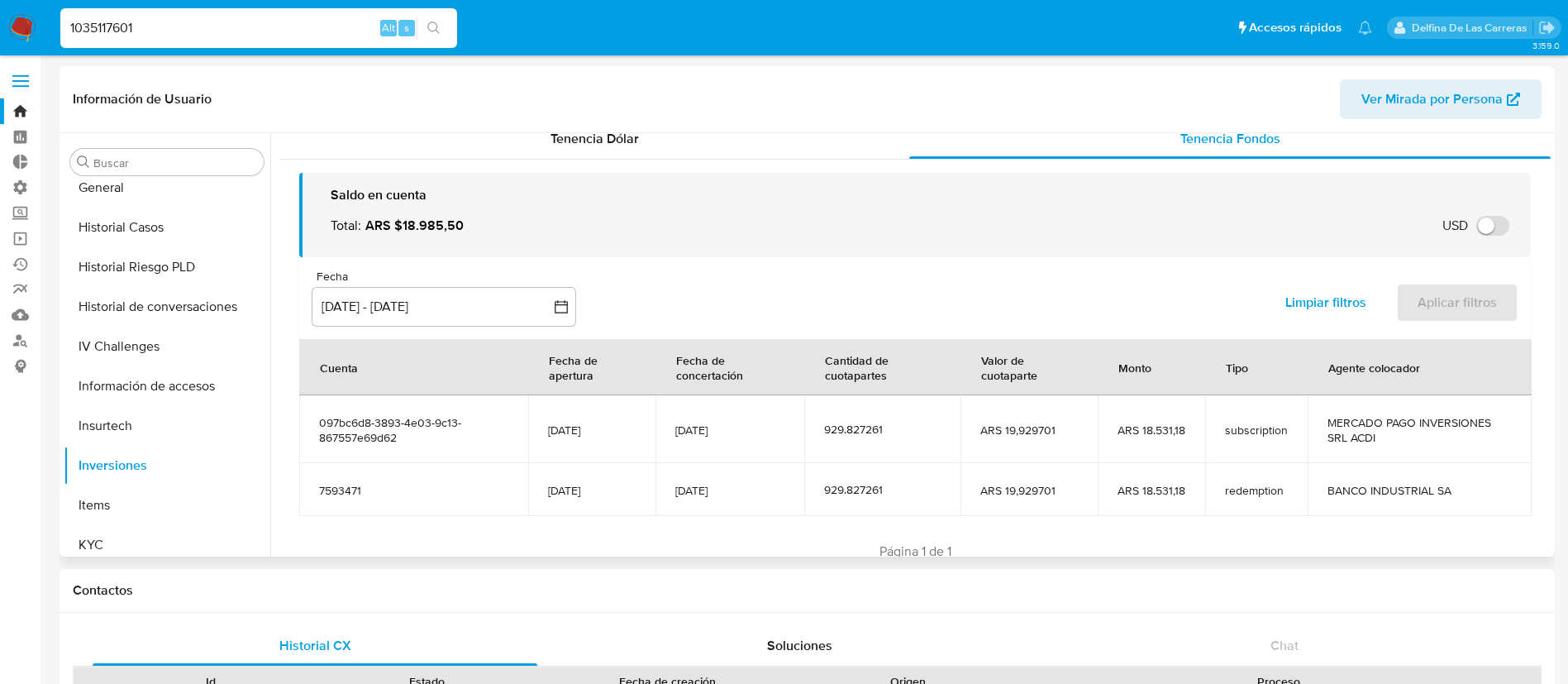
scroll to position [0, 0]
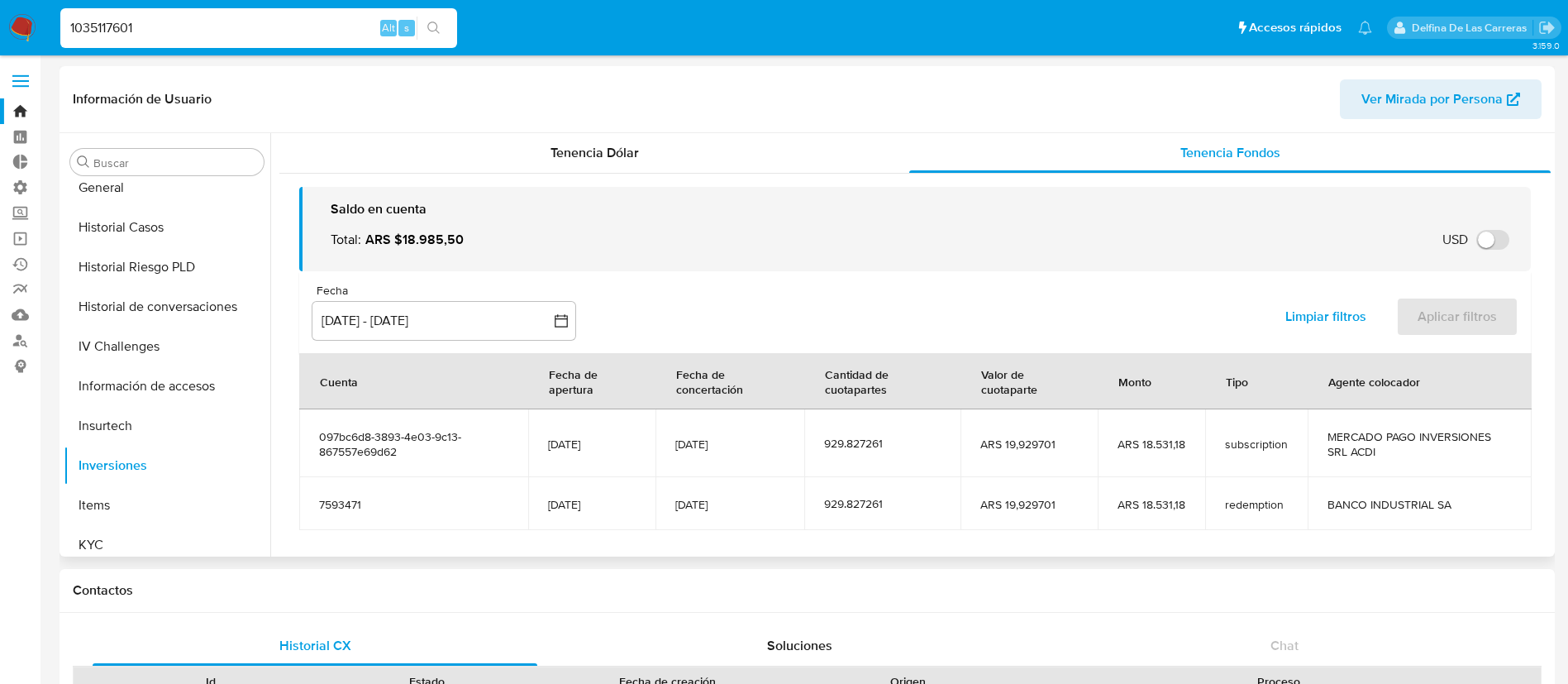
click at [737, 518] on td "[DATE]" at bounding box center [730, 503] width 150 height 53
drag, startPoint x: 752, startPoint y: 509, endPoint x: 672, endPoint y: 501, distance: 80.4
click at [672, 501] on td "[DATE]" at bounding box center [730, 503] width 150 height 53
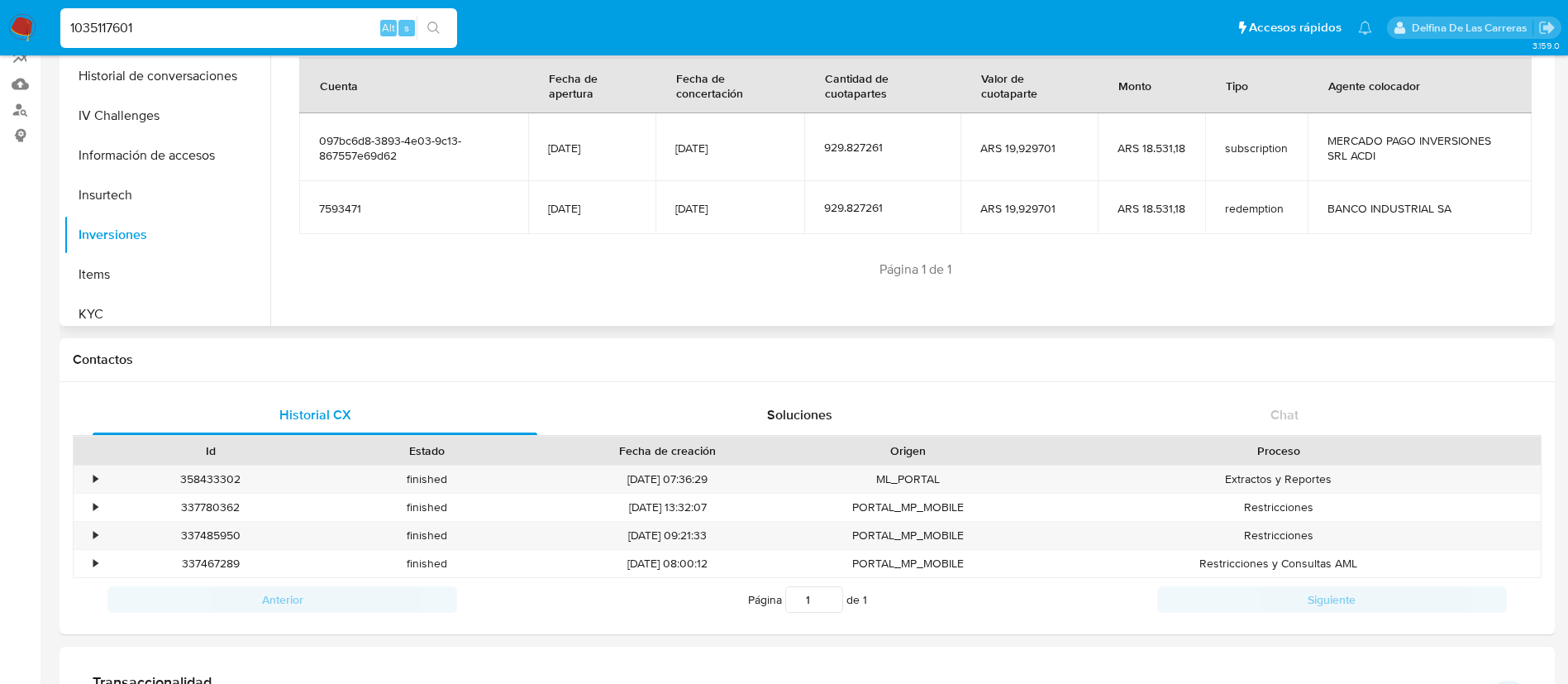
scroll to position [124, 0]
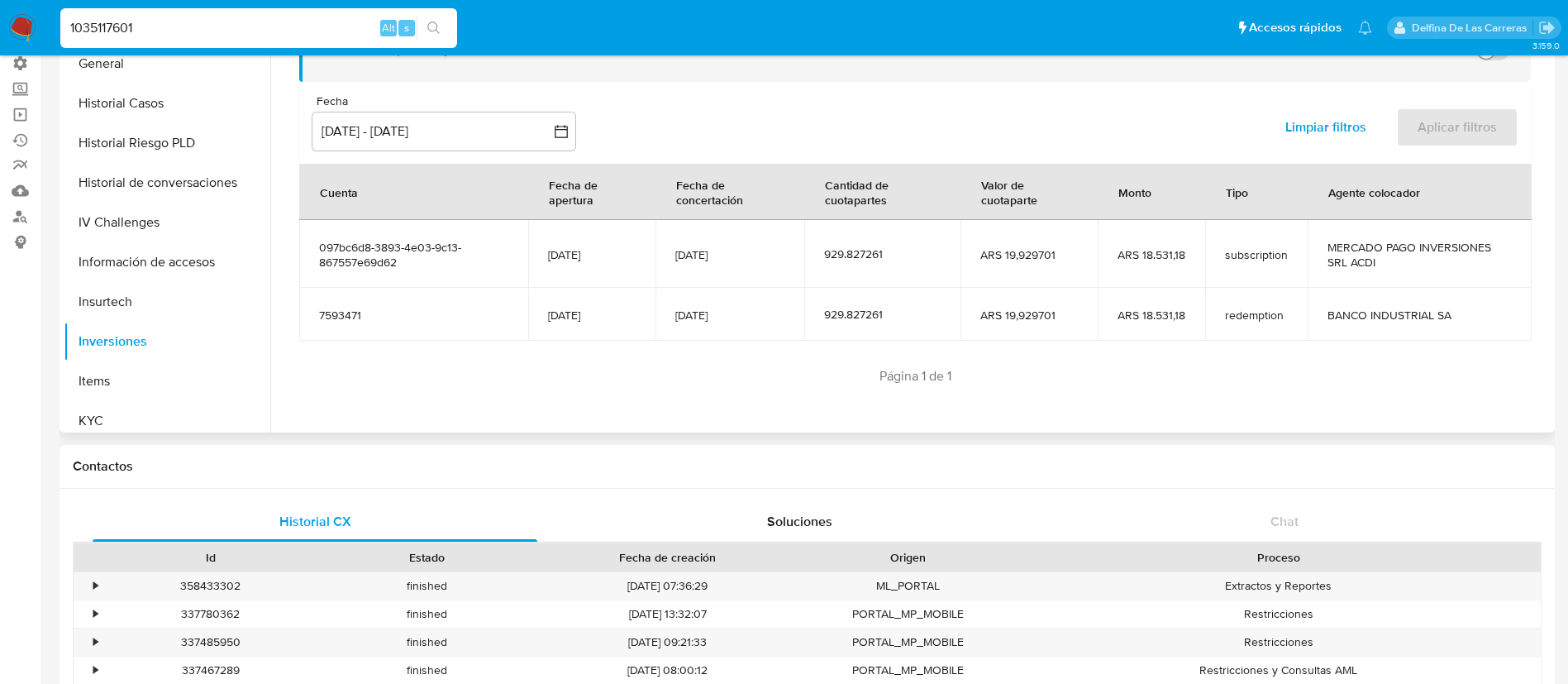
drag, startPoint x: 1458, startPoint y: 323, endPoint x: 496, endPoint y: 314, distance: 962.0
click at [512, 305] on tr "7593471 [DATE] [DATE] 929.827261 ARS 19,929701 ARS 18.531,18 redemption BANCO I…" at bounding box center [915, 313] width 1232 height 53
click at [585, 276] on td "[DATE]" at bounding box center [591, 254] width 128 height 68
drag, startPoint x: 771, startPoint y: 263, endPoint x: 649, endPoint y: 249, distance: 122.8
click at [649, 249] on tr "097bc6d8-3893-4e03-9c13-867557e69d62 [DATE] [DATE] 929.827261 ARS 19,929701 ARS…" at bounding box center [915, 254] width 1232 height 68
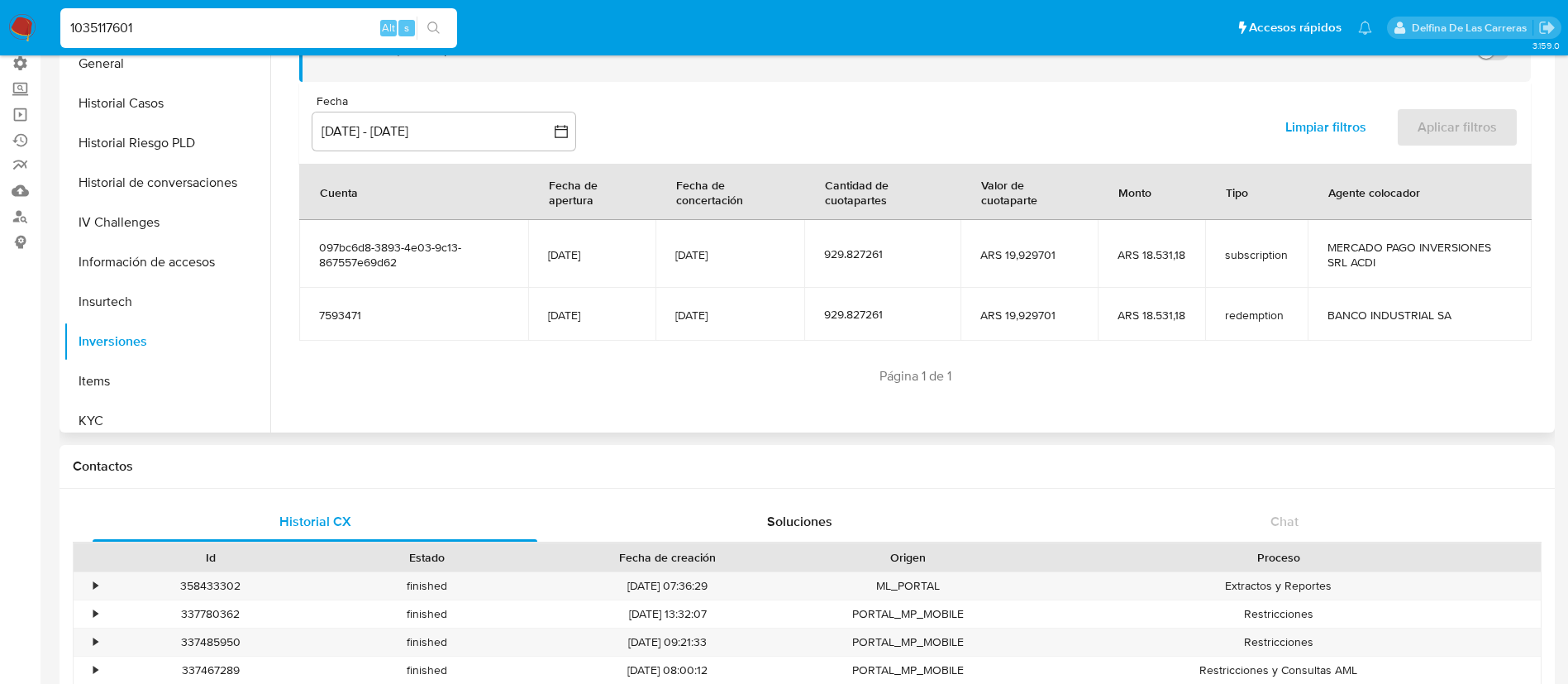
drag, startPoint x: 1378, startPoint y: 265, endPoint x: 1110, endPoint y: 264, distance: 268.0
click at [1289, 234] on tr "097bc6d8-3893-4e03-9c13-867557e69d62 [DATE] [DATE] 929.827261 ARS 19,929701 ARS…" at bounding box center [915, 254] width 1232 height 68
click at [678, 252] on span "[DATE]" at bounding box center [730, 254] width 109 height 14
